Goal: Task Accomplishment & Management: Complete application form

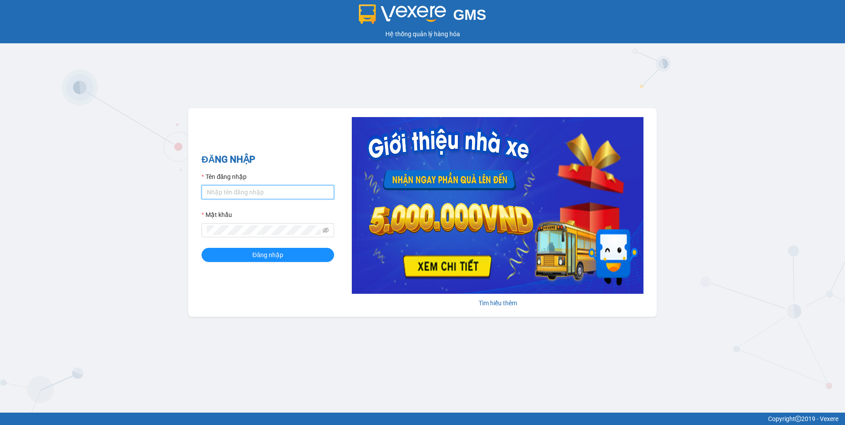
click at [247, 194] on input "Tên đăng nhập" at bounding box center [268, 192] width 133 height 14
type input "kieuoanh.cuongny"
click at [271, 258] on span "Đăng nhập" at bounding box center [267, 255] width 31 height 10
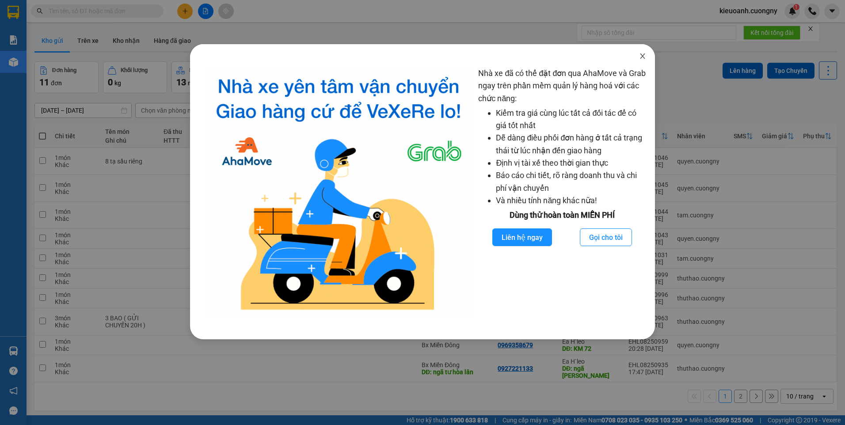
click at [643, 55] on icon "close" at bounding box center [642, 56] width 7 height 7
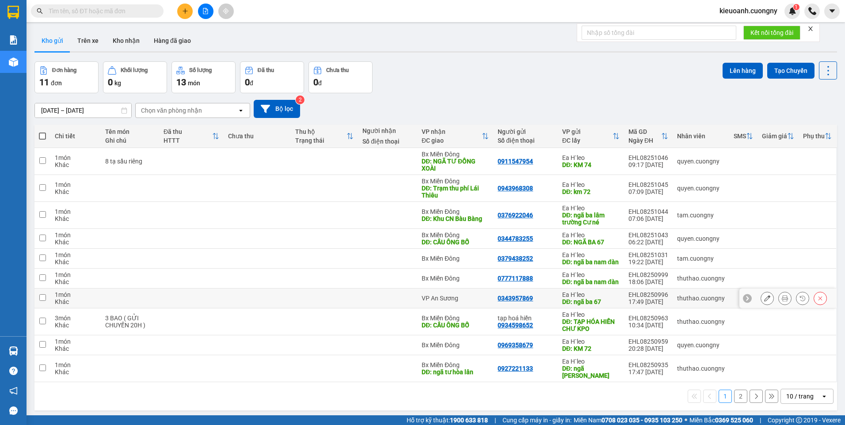
scroll to position [41, 0]
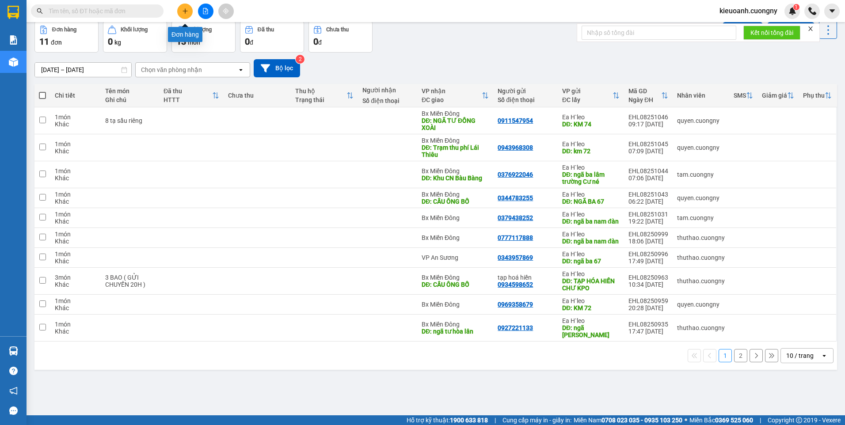
click at [186, 11] on icon "plus" at bounding box center [185, 11] width 6 height 6
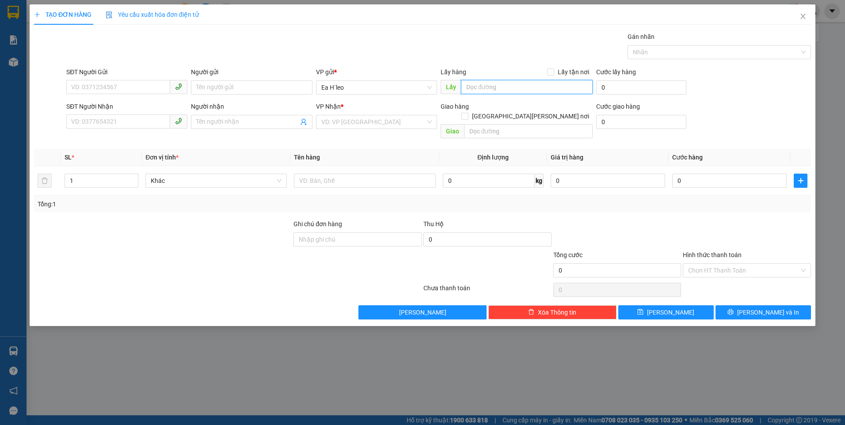
click at [492, 89] on input "text" at bounding box center [527, 87] width 132 height 14
type input "km 72"
click at [507, 124] on input "text" at bounding box center [528, 131] width 129 height 14
type input "e"
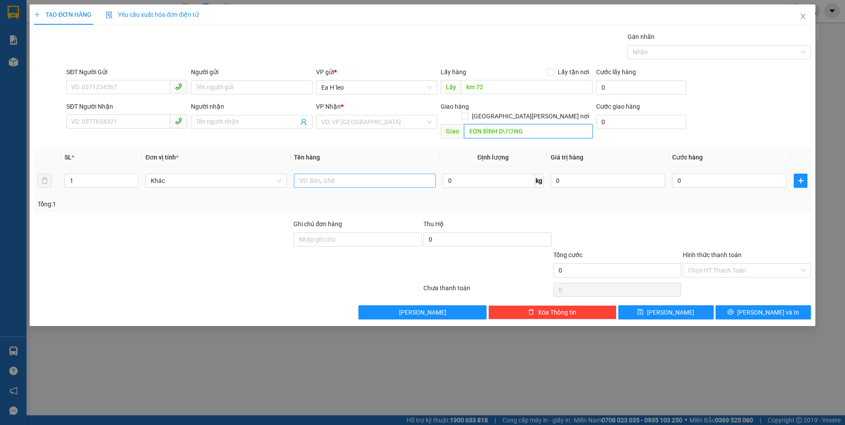
type input "EON BÌNH DƯƠNG"
click at [404, 174] on input "text" at bounding box center [364, 181] width 141 height 14
type input "2 THÙNG"
click at [112, 83] on input "SĐT Người Gửi" at bounding box center [118, 87] width 104 height 14
paste input "0908719898"
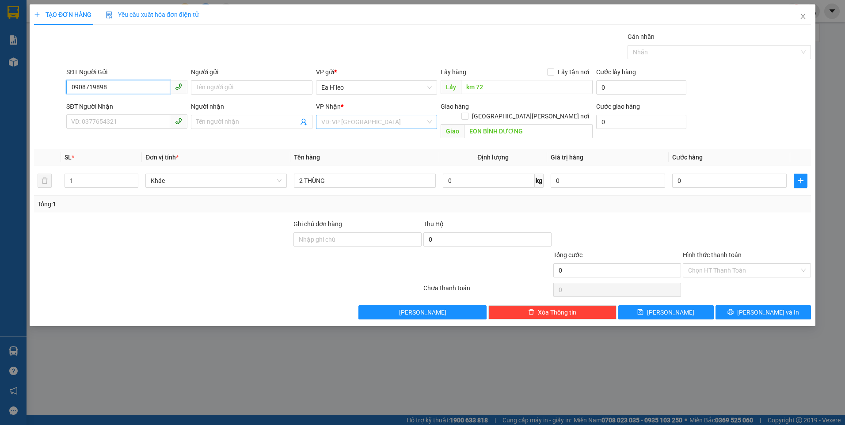
type input "0908719898"
click at [376, 116] on input "search" at bounding box center [373, 121] width 104 height 13
click at [366, 152] on div "Bx Miền Đông" at bounding box center [376, 154] width 111 height 10
click at [644, 309] on icon "save" at bounding box center [641, 312] width 6 height 6
click at [805, 15] on icon "close" at bounding box center [803, 16] width 7 height 7
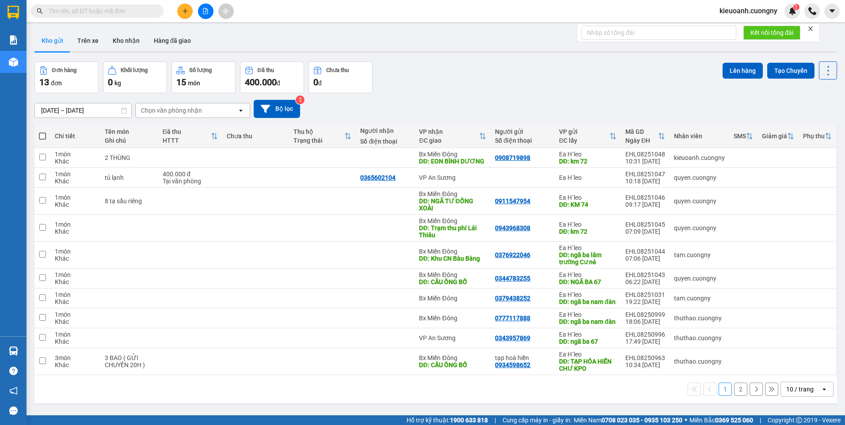
click at [132, 11] on input "text" at bounding box center [101, 11] width 104 height 10
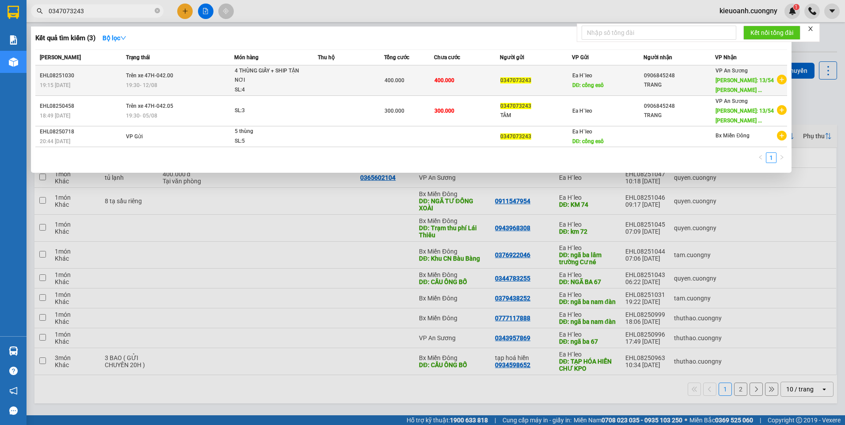
type input "0347073243"
click at [331, 74] on td at bounding box center [351, 80] width 66 height 30
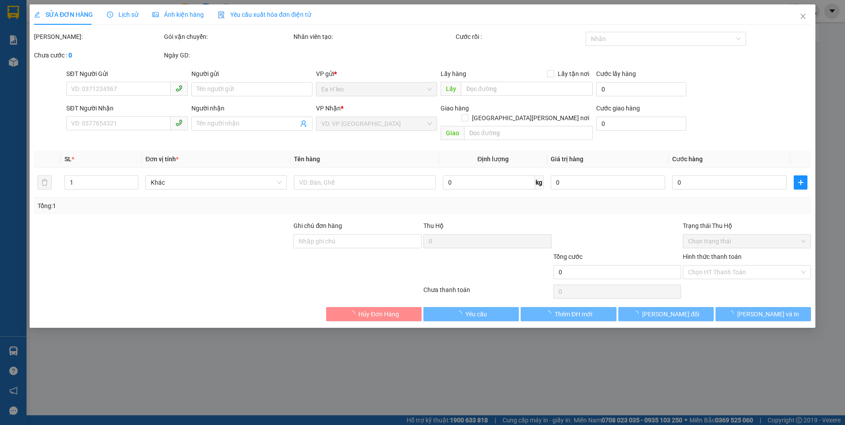
type input "0347073243"
type input "cổng esô"
type input "0906845248"
type input "TRANG"
type input "13/54 TRẦN VĂN HOÀNG P.9 TÂN BÌNH"
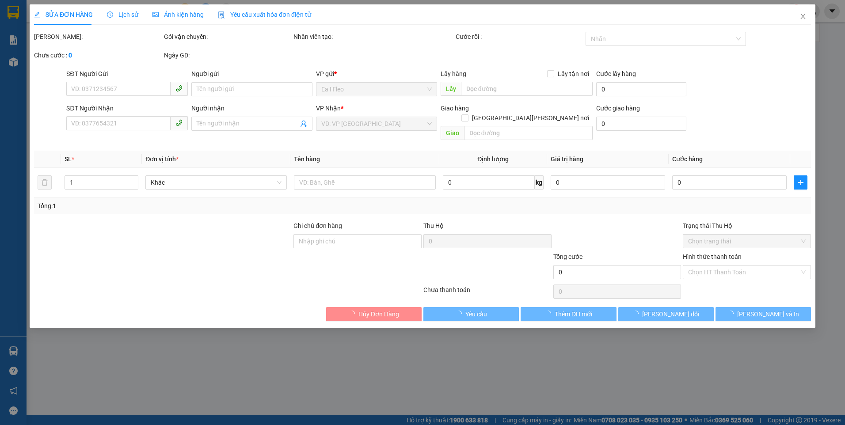
type input "400.000"
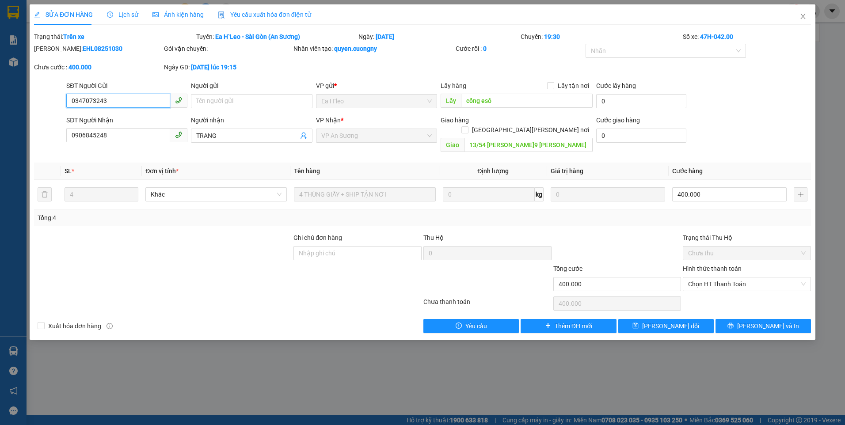
click at [130, 100] on input "0347073243" at bounding box center [118, 101] width 104 height 14
drag, startPoint x: 806, startPoint y: 17, endPoint x: 750, endPoint y: 34, distance: 58.9
click at [806, 17] on icon "close" at bounding box center [803, 16] width 7 height 7
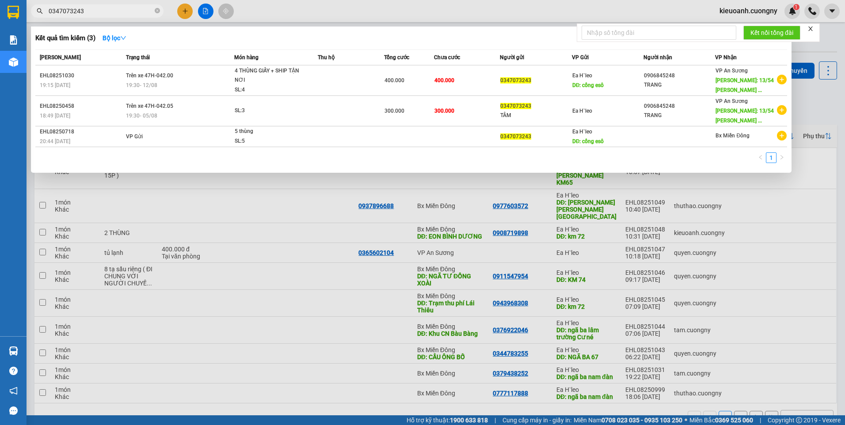
click at [111, 11] on input "0347073243" at bounding box center [101, 11] width 104 height 10
